Goal: Task Accomplishment & Management: Use online tool/utility

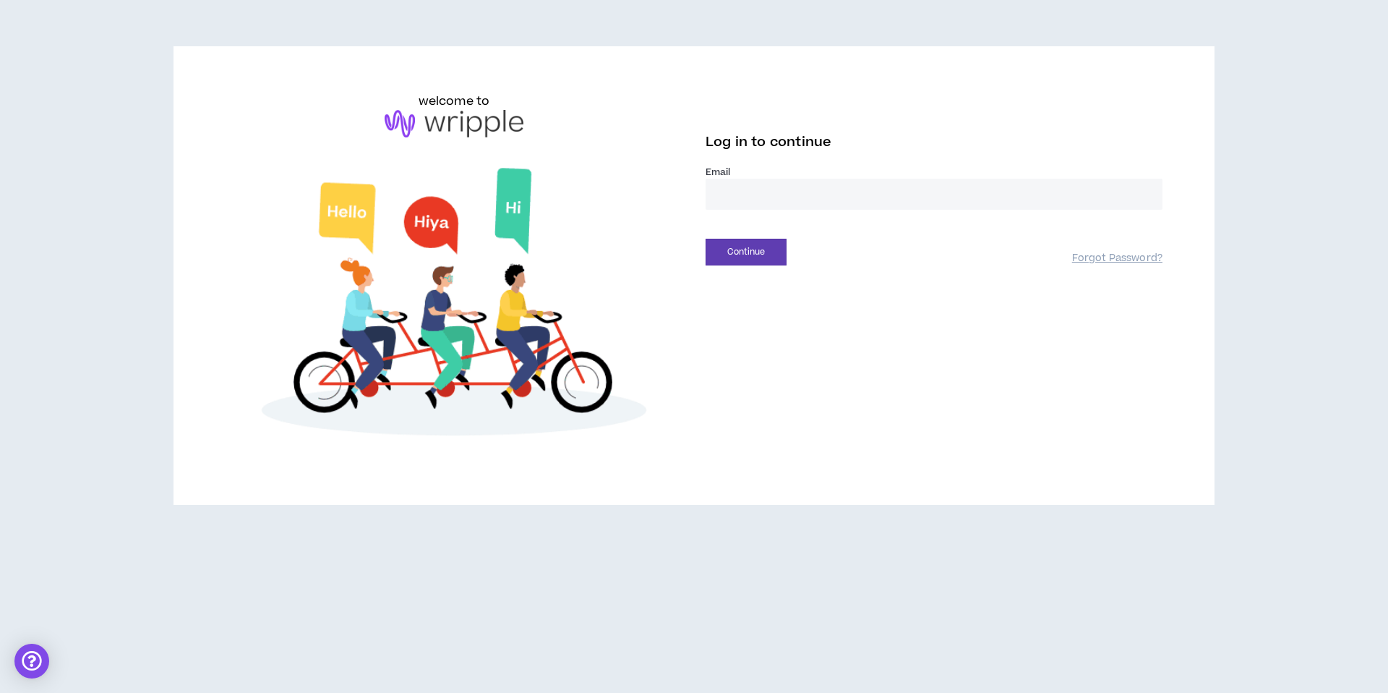
click at [755, 185] on input "email" at bounding box center [934, 194] width 457 height 31
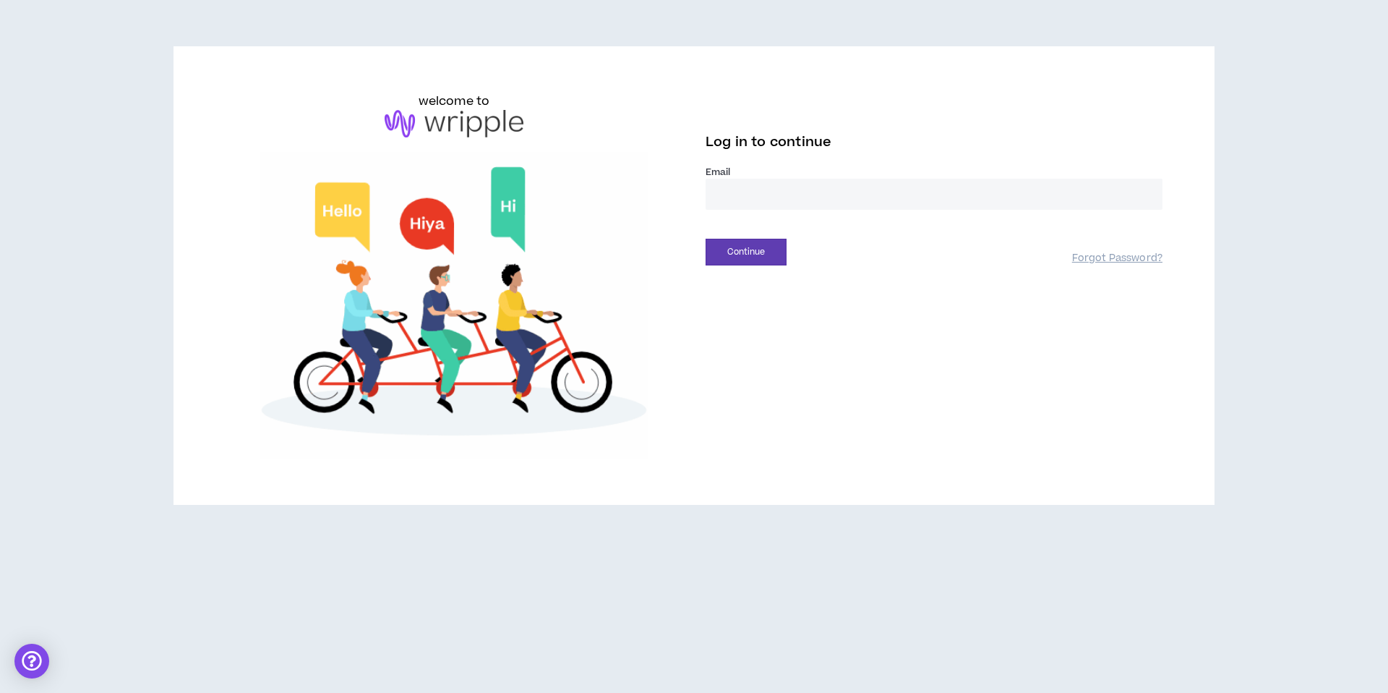
type input "**********"
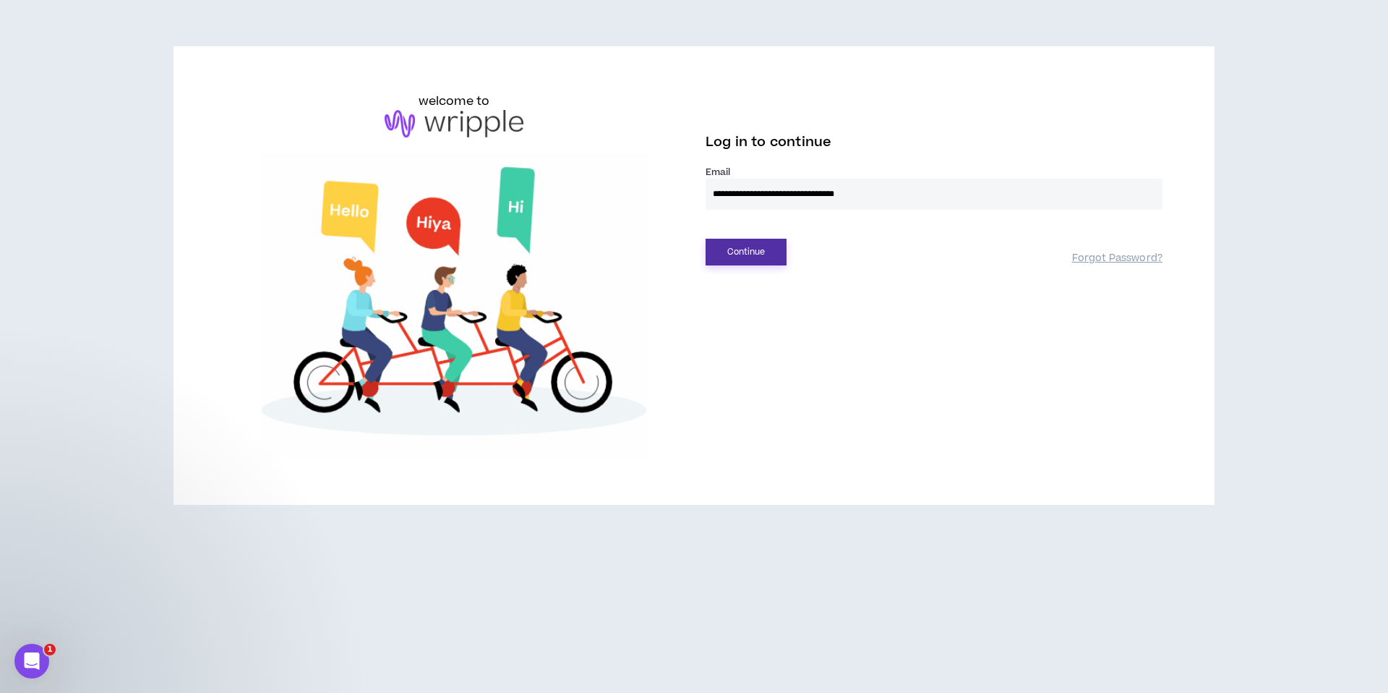
click at [749, 254] on button "Continue" at bounding box center [746, 252] width 81 height 27
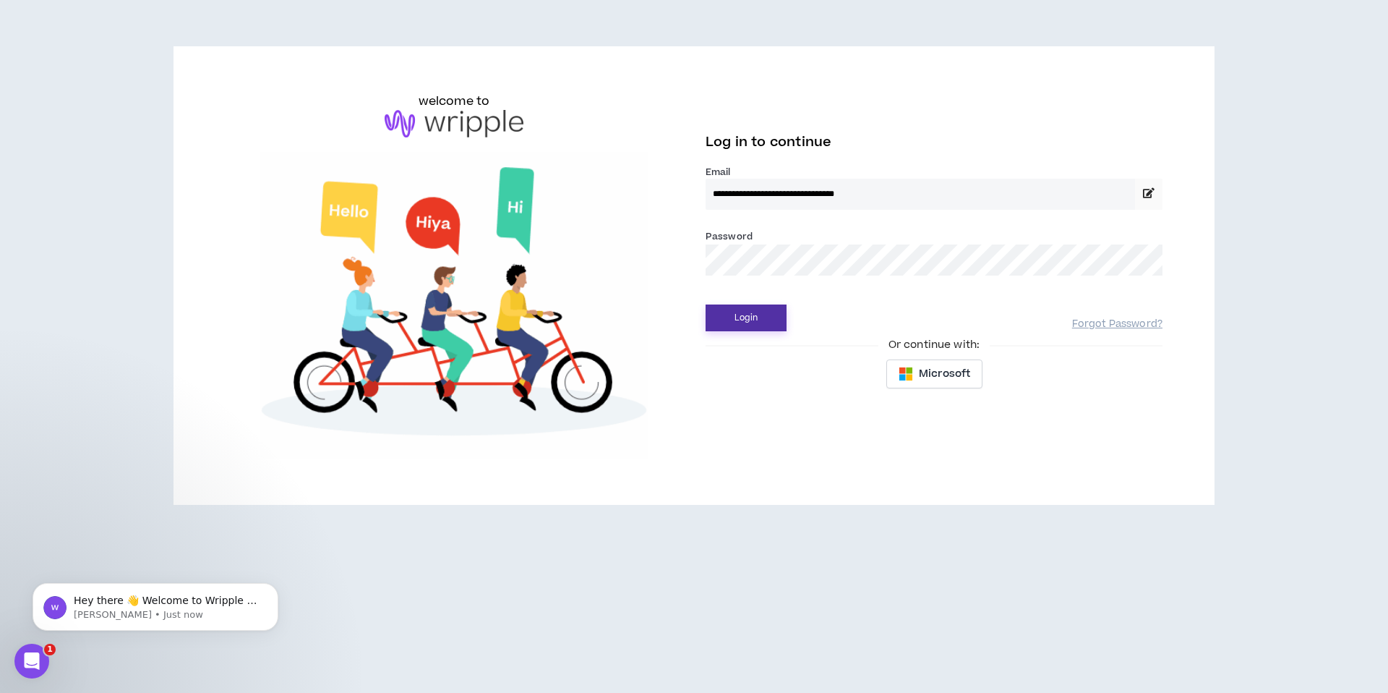
click at [748, 321] on button "Login" at bounding box center [746, 317] width 81 height 27
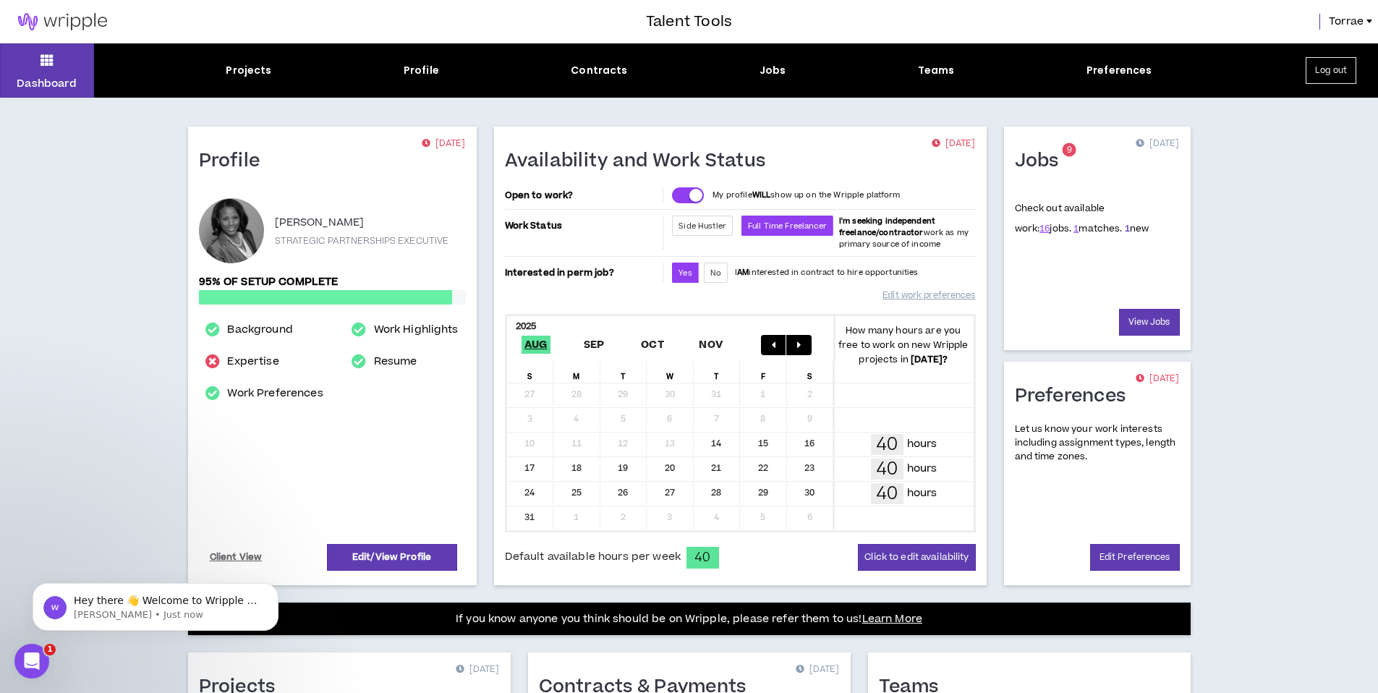
click at [1125, 232] on link "1" at bounding box center [1127, 228] width 5 height 13
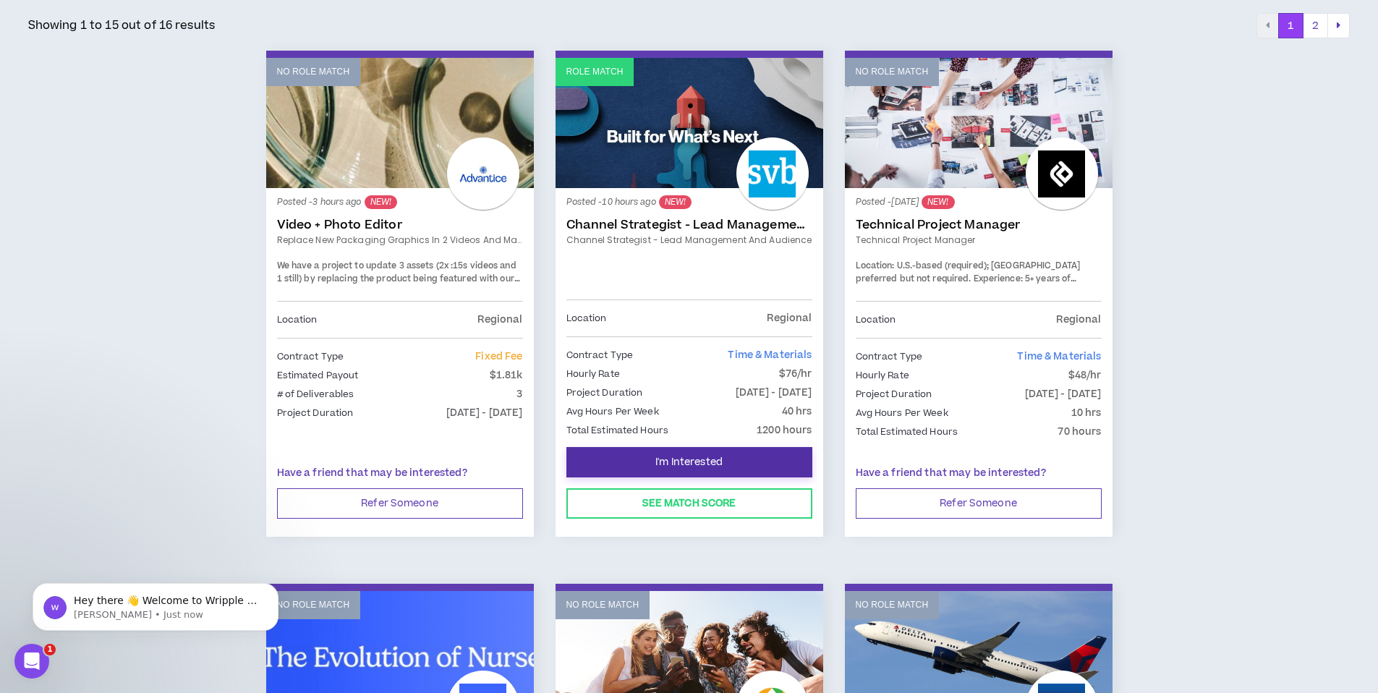
scroll to position [263, 0]
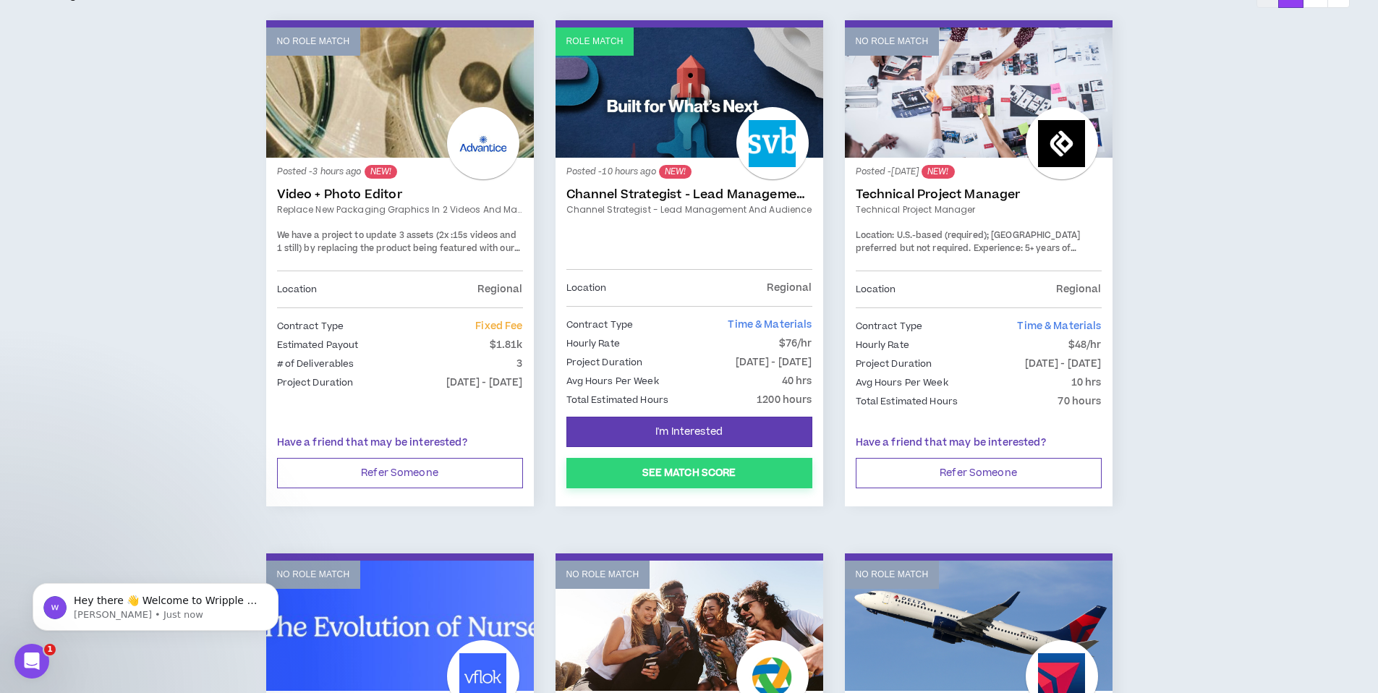
click at [681, 467] on button "See Match Score" at bounding box center [689, 473] width 246 height 30
